Goal: Task Accomplishment & Management: Manage account settings

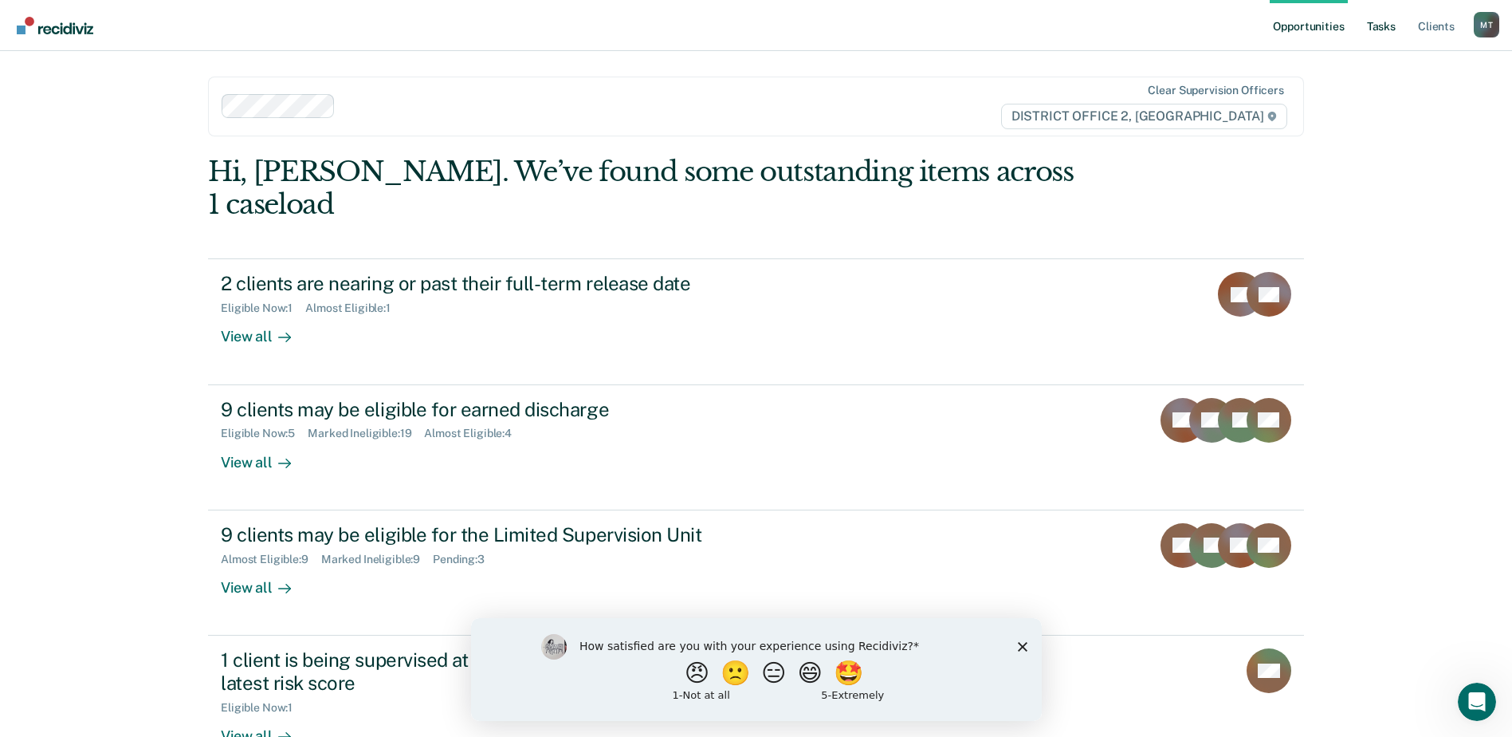
click at [1387, 15] on link "Tasks" at bounding box center [1381, 25] width 35 height 51
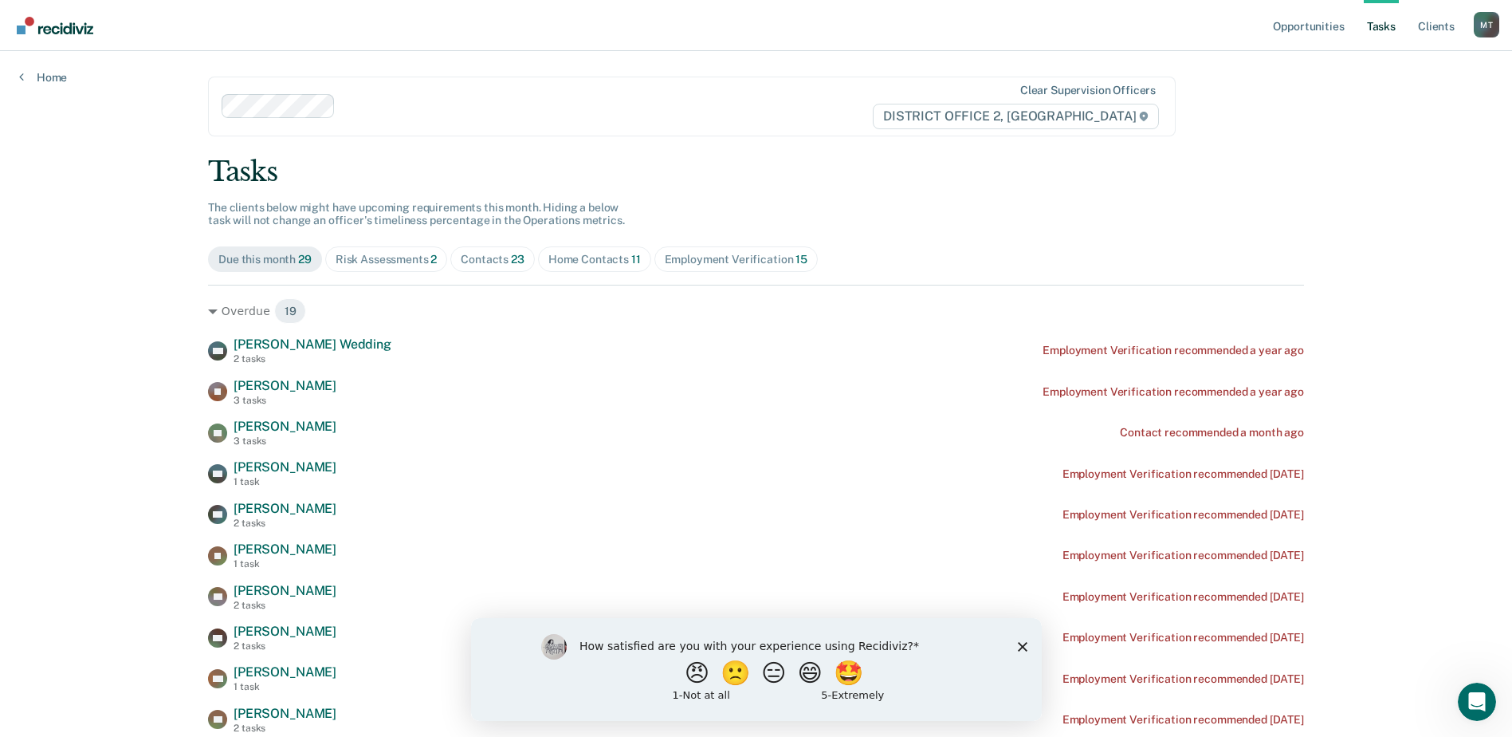
click at [486, 259] on div "Contacts 23" at bounding box center [493, 260] width 64 height 14
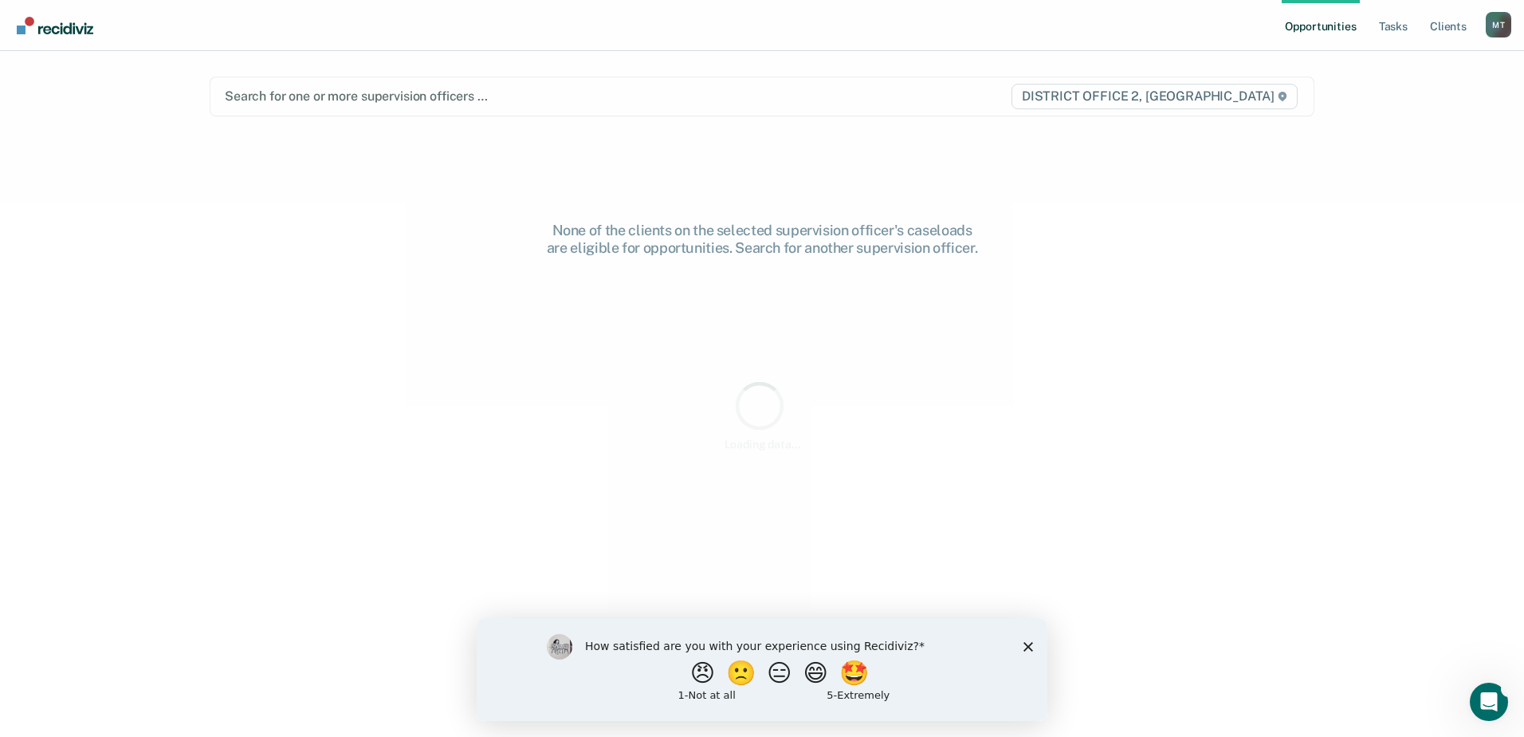
click at [1021, 648] on div "How satisfied are you with your experience using Recidiviz? 😠 🙁 😑 😄 🤩 1 - Not a…" at bounding box center [762, 668] width 571 height 103
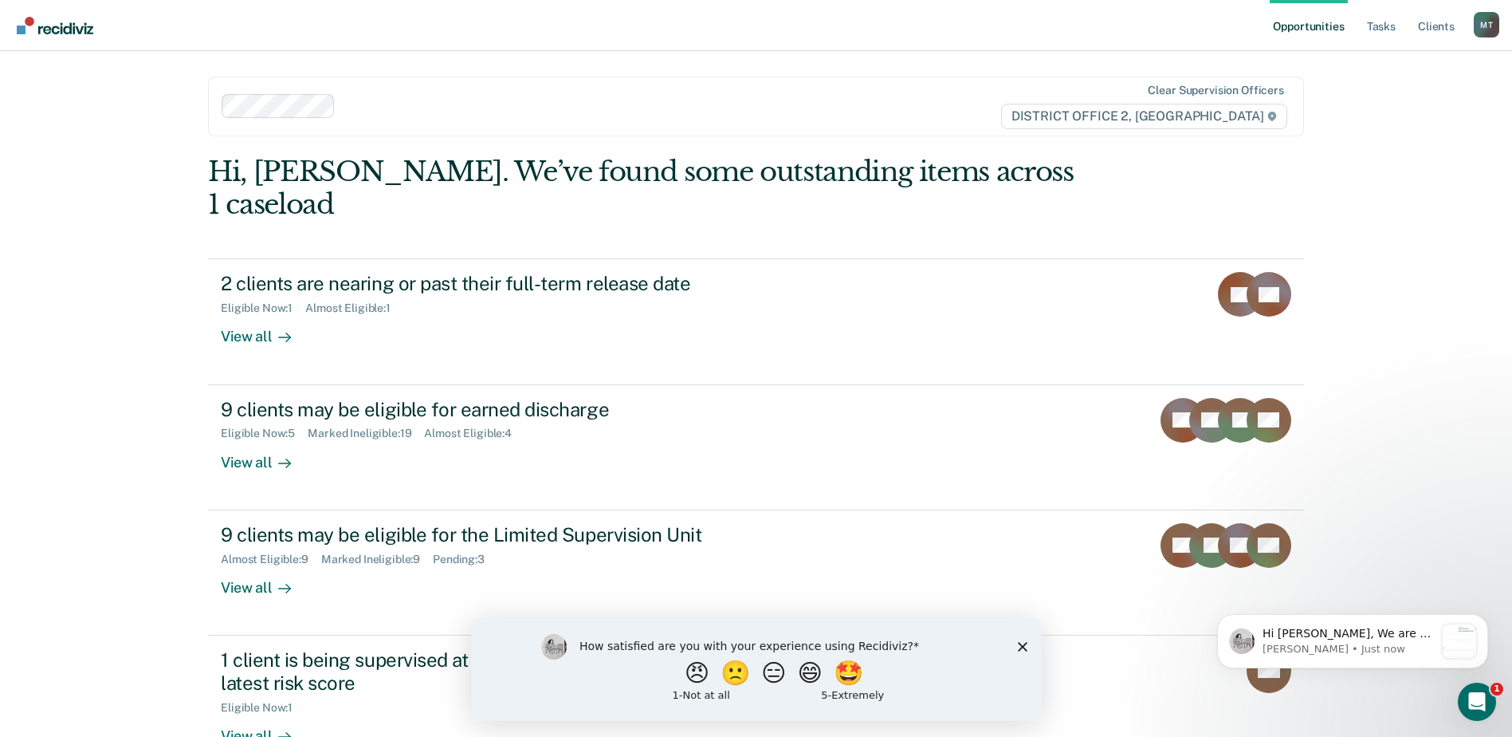
click at [1020, 646] on polygon "Close survey" at bounding box center [1022, 646] width 10 height 10
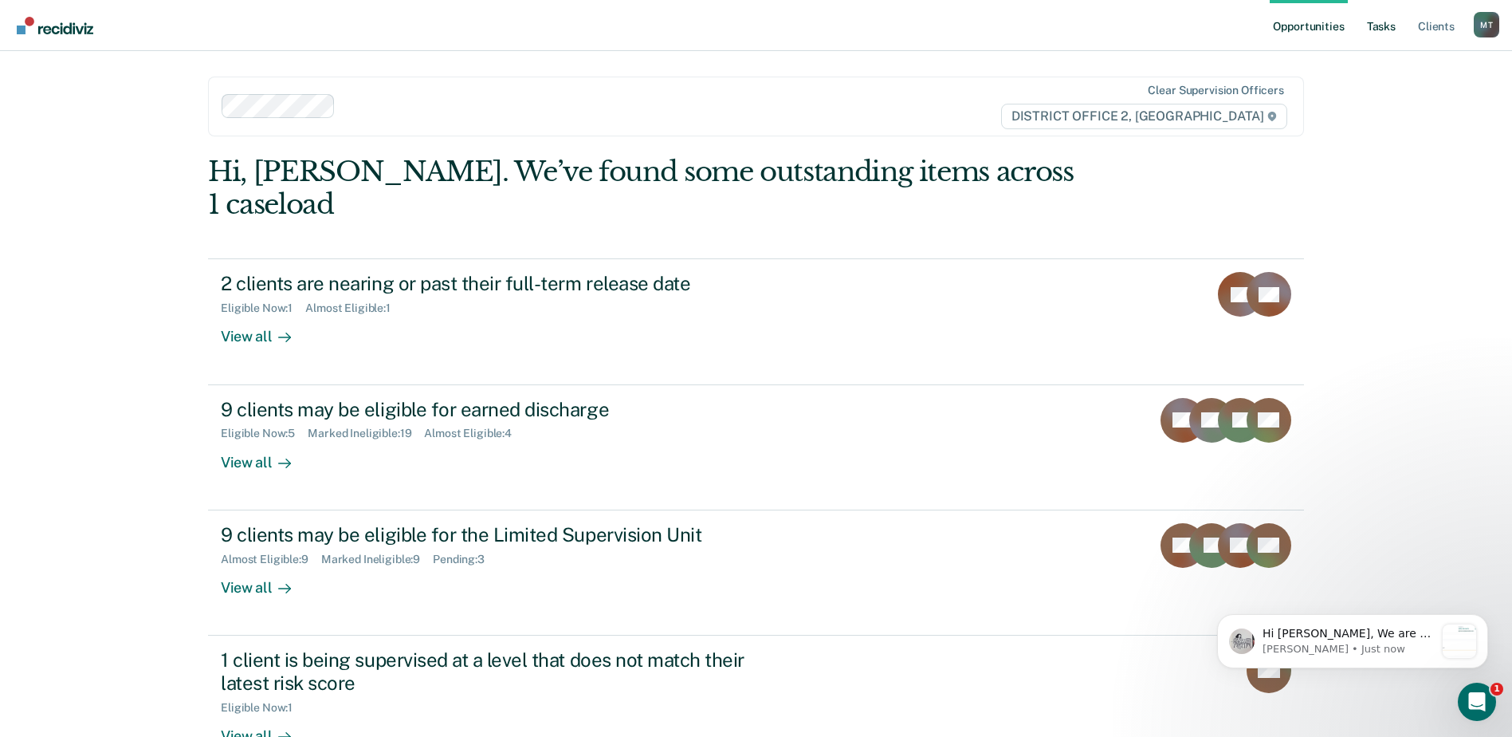
click at [1378, 29] on link "Tasks" at bounding box center [1381, 25] width 35 height 51
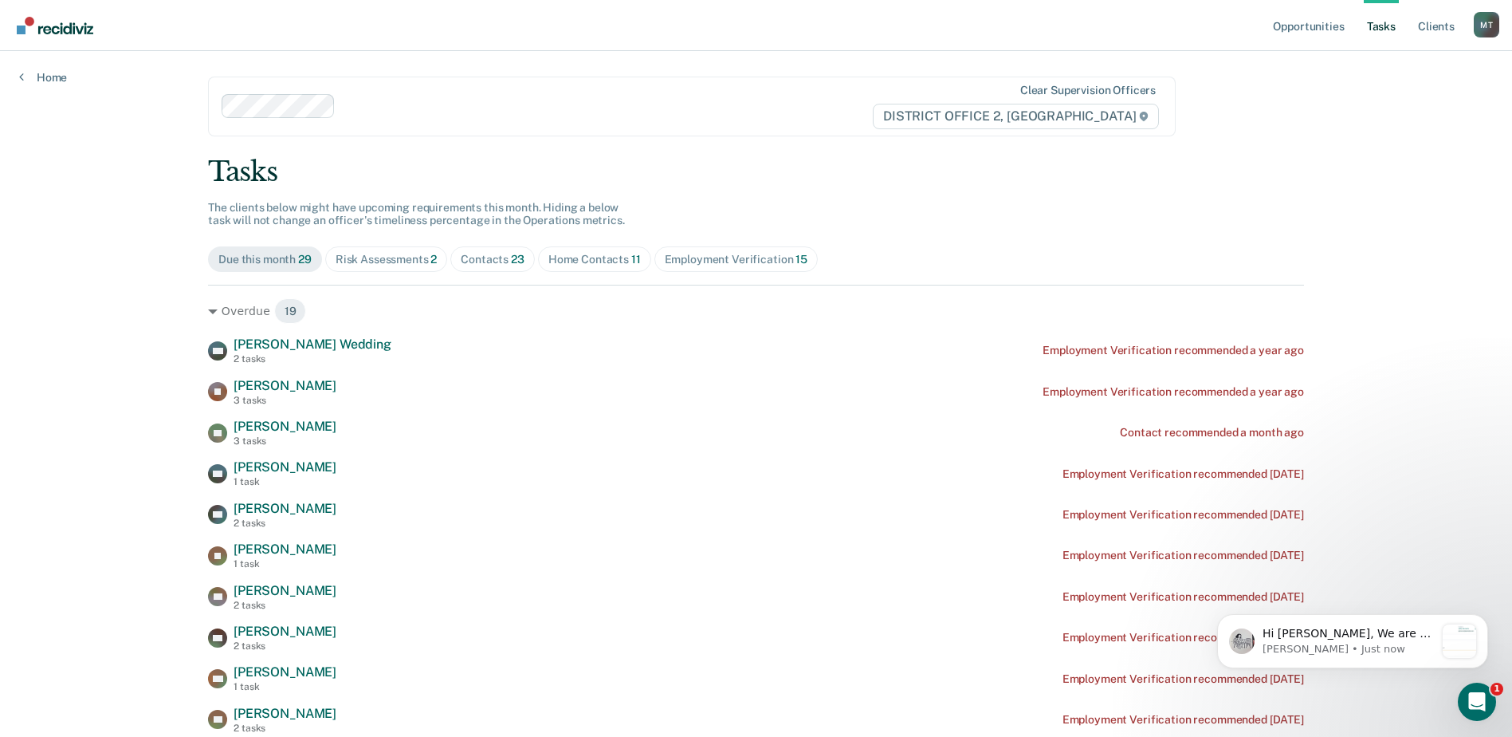
click at [493, 257] on div "Contacts 23" at bounding box center [493, 260] width 64 height 14
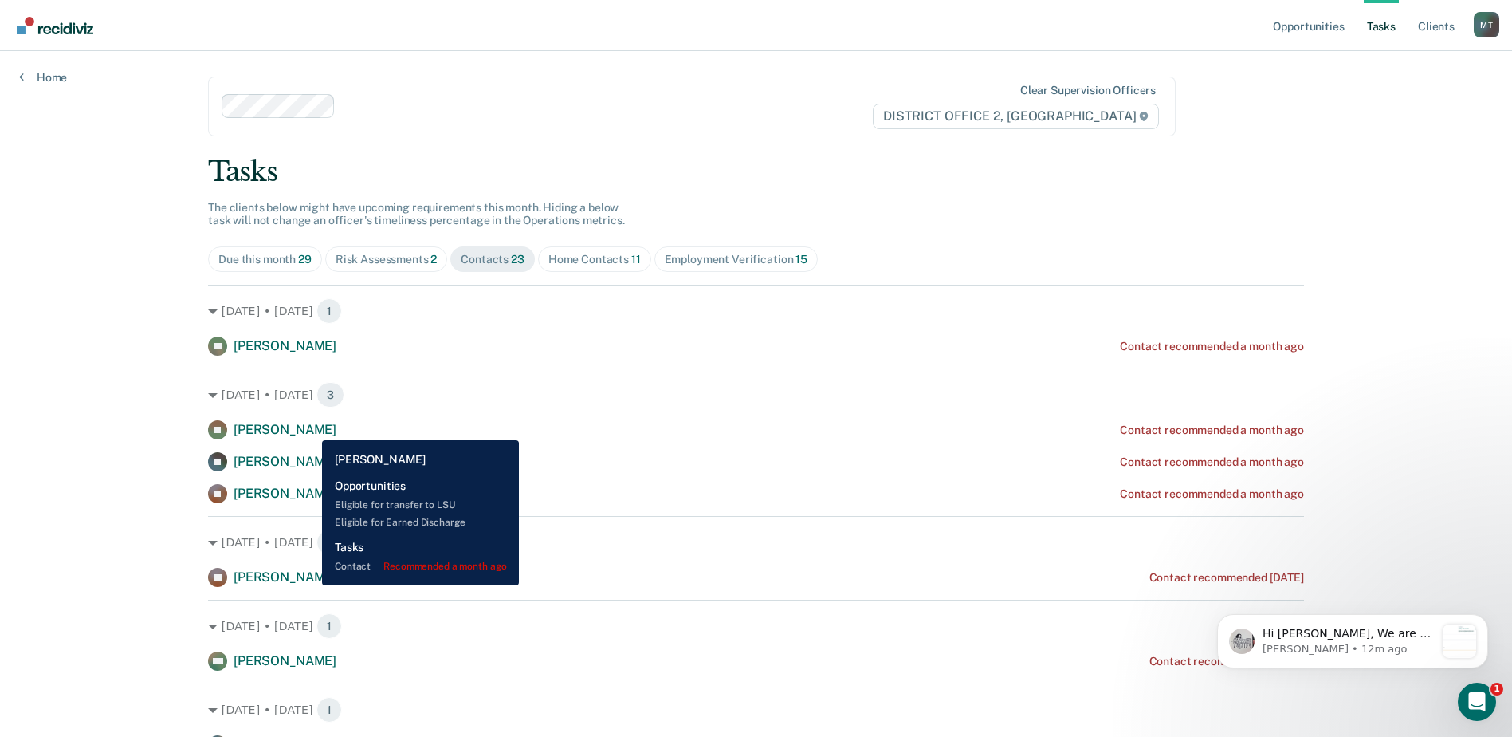
click at [310, 428] on span "Jesse Petersen" at bounding box center [285, 429] width 103 height 15
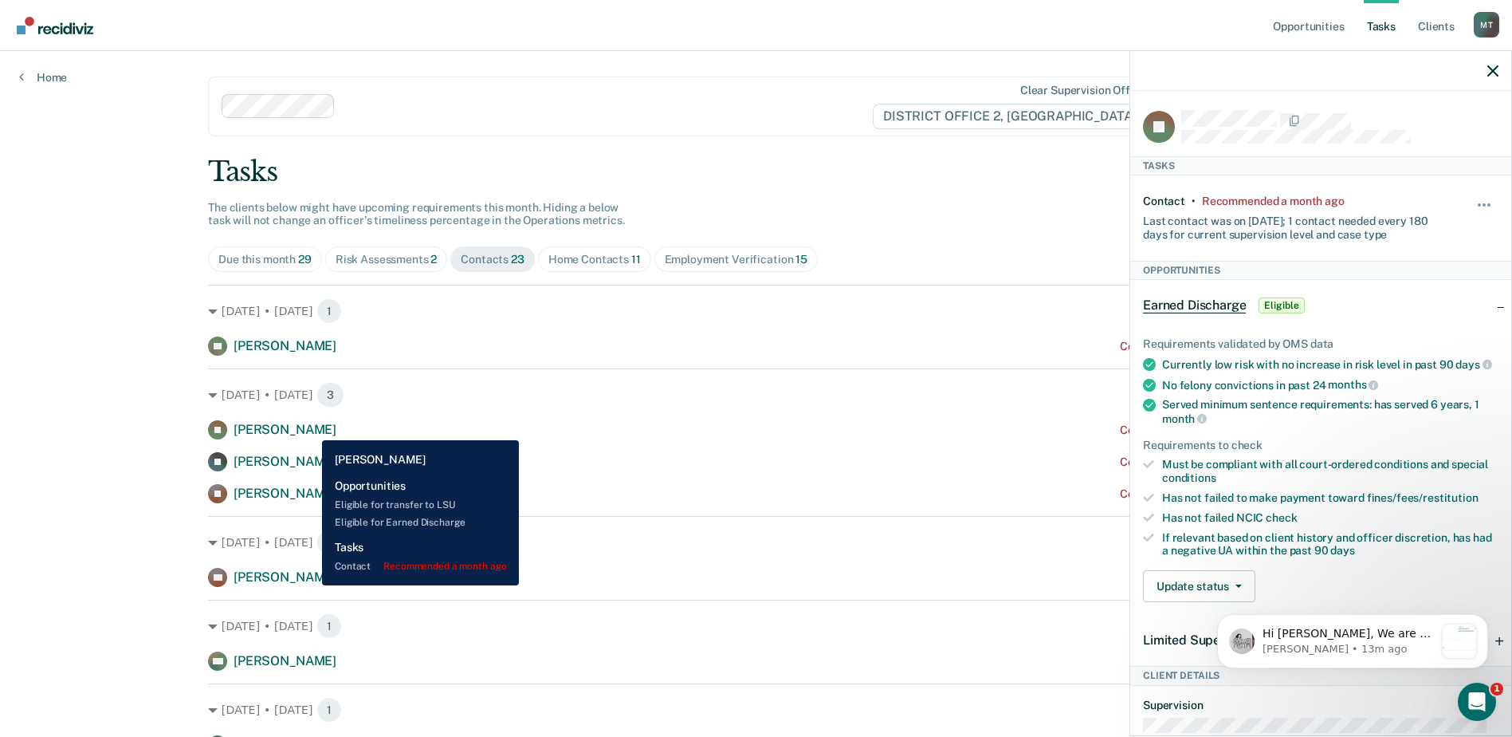
click at [310, 428] on span "Jesse Petersen" at bounding box center [285, 429] width 103 height 15
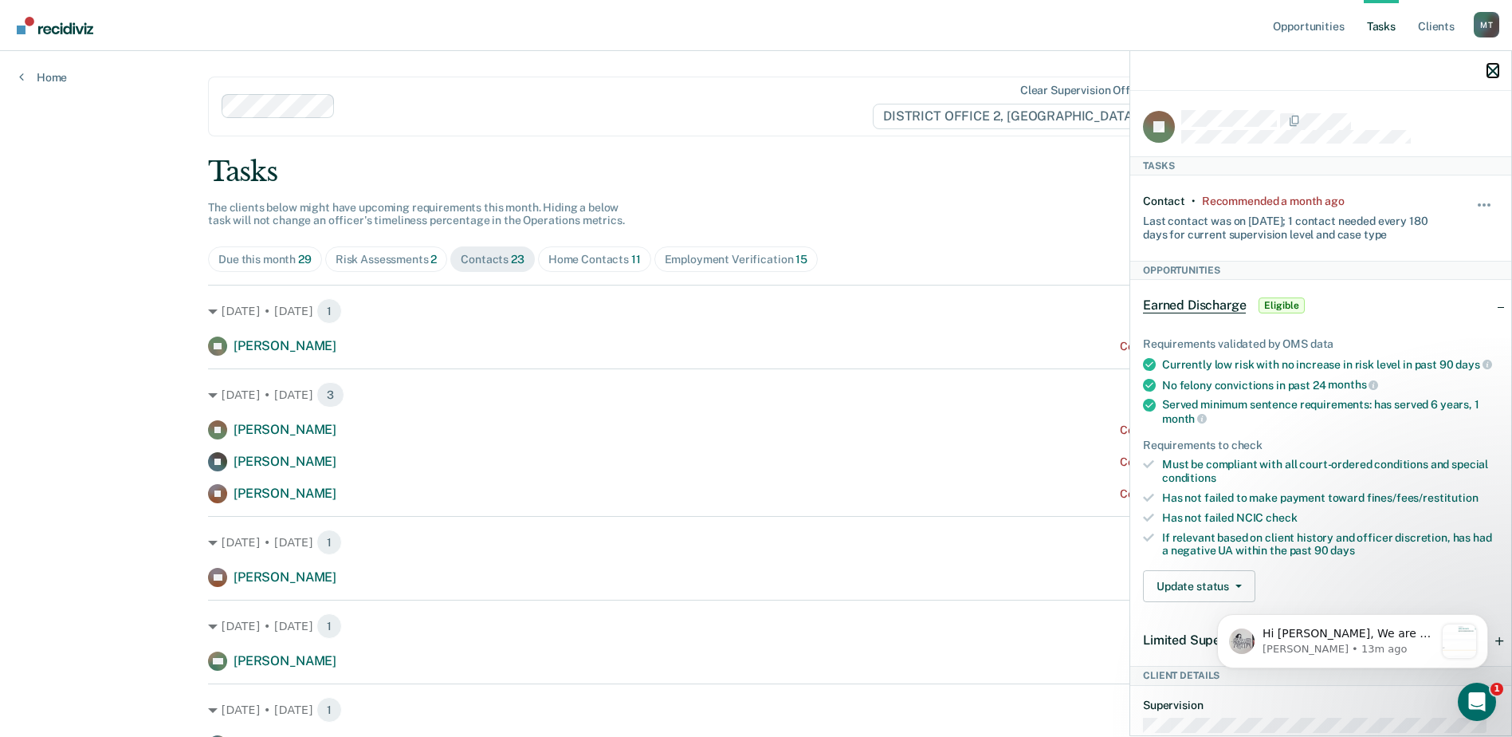
click at [1498, 69] on icon "button" at bounding box center [1492, 70] width 11 height 11
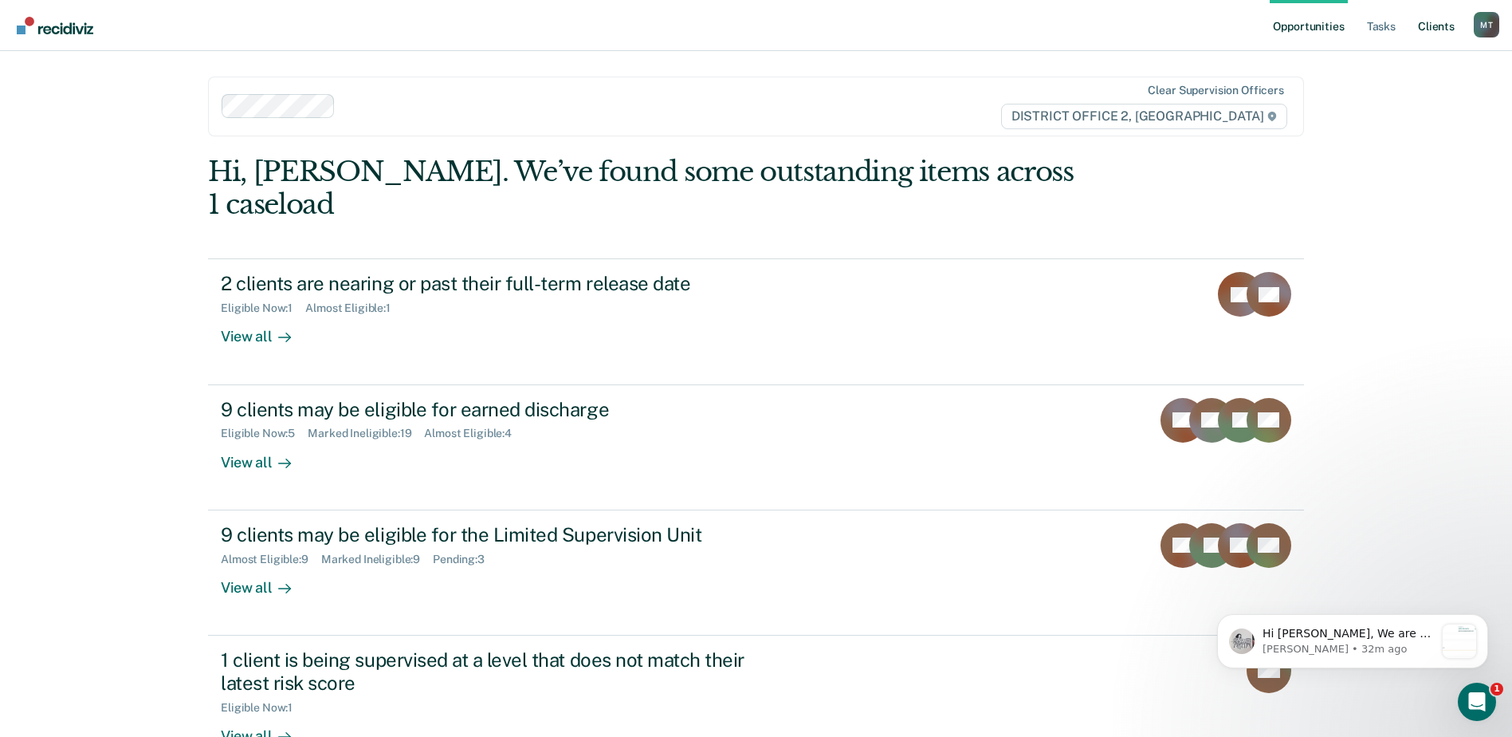
drag, startPoint x: 1464, startPoint y: 6, endPoint x: 1443, endPoint y: 18, distance: 24.6
click at [1464, 6] on ul "Opportunities Tasks Client s" at bounding box center [1372, 25] width 204 height 51
click at [1442, 18] on link "Client s" at bounding box center [1436, 25] width 43 height 51
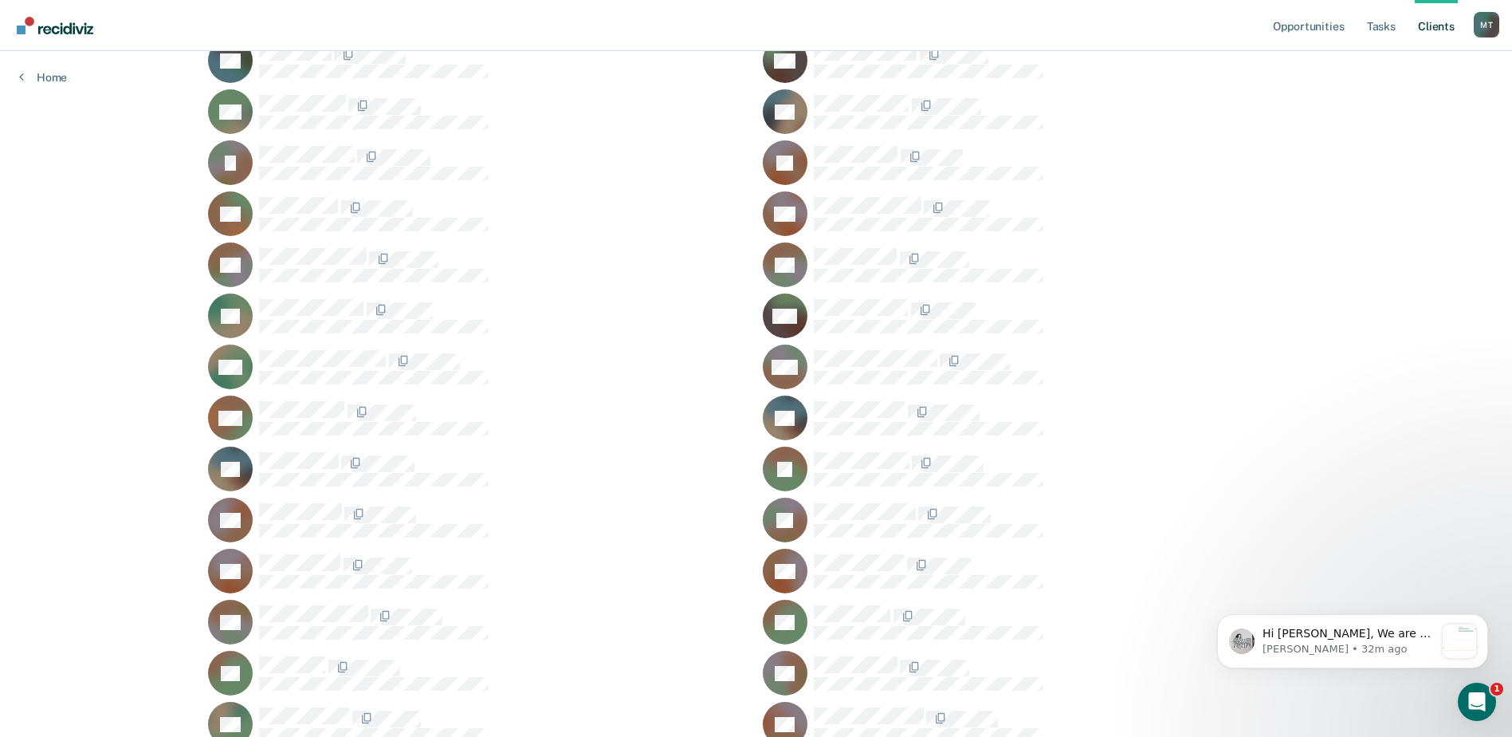
scroll to position [1161, 0]
